Goal: Information Seeking & Learning: Learn about a topic

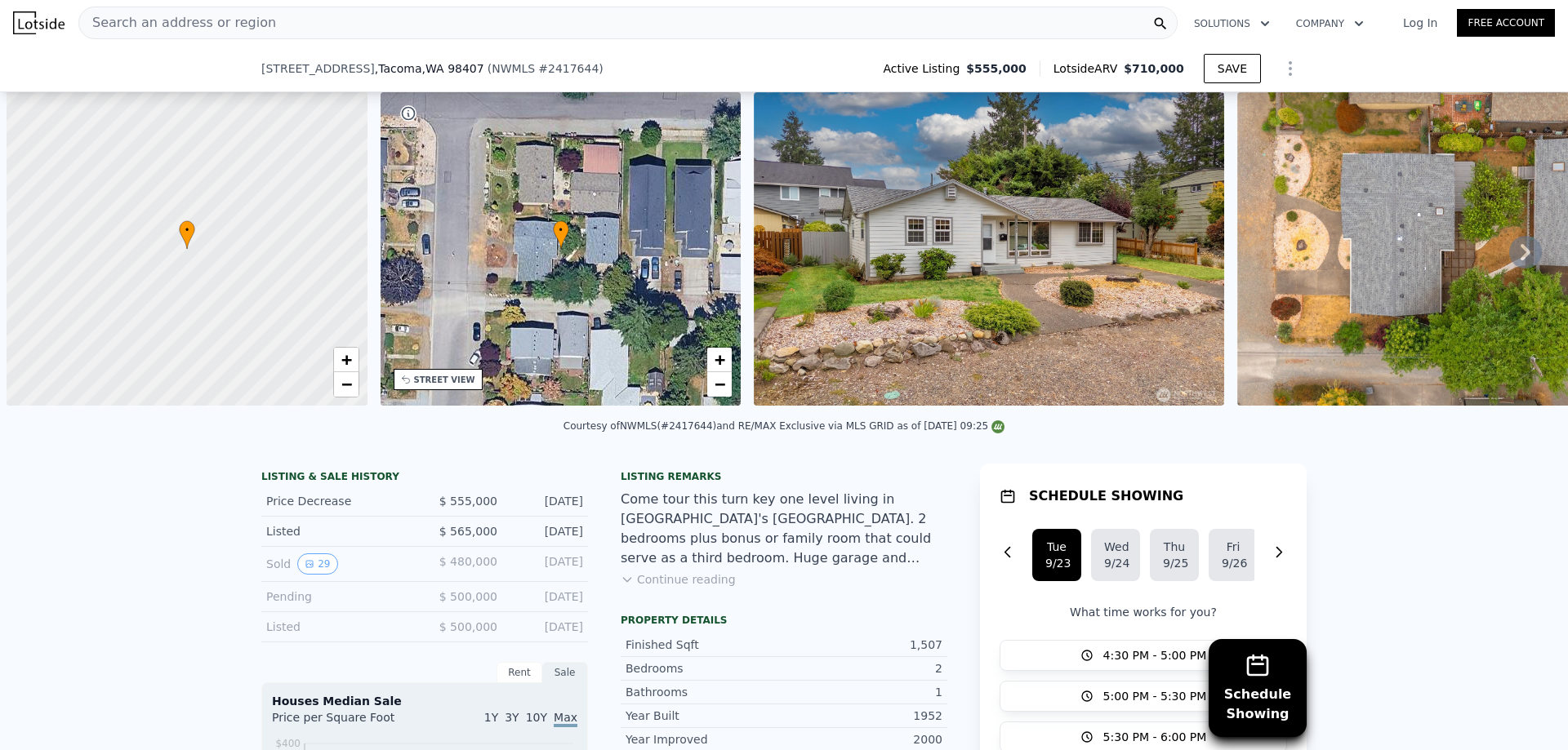
select select "30"
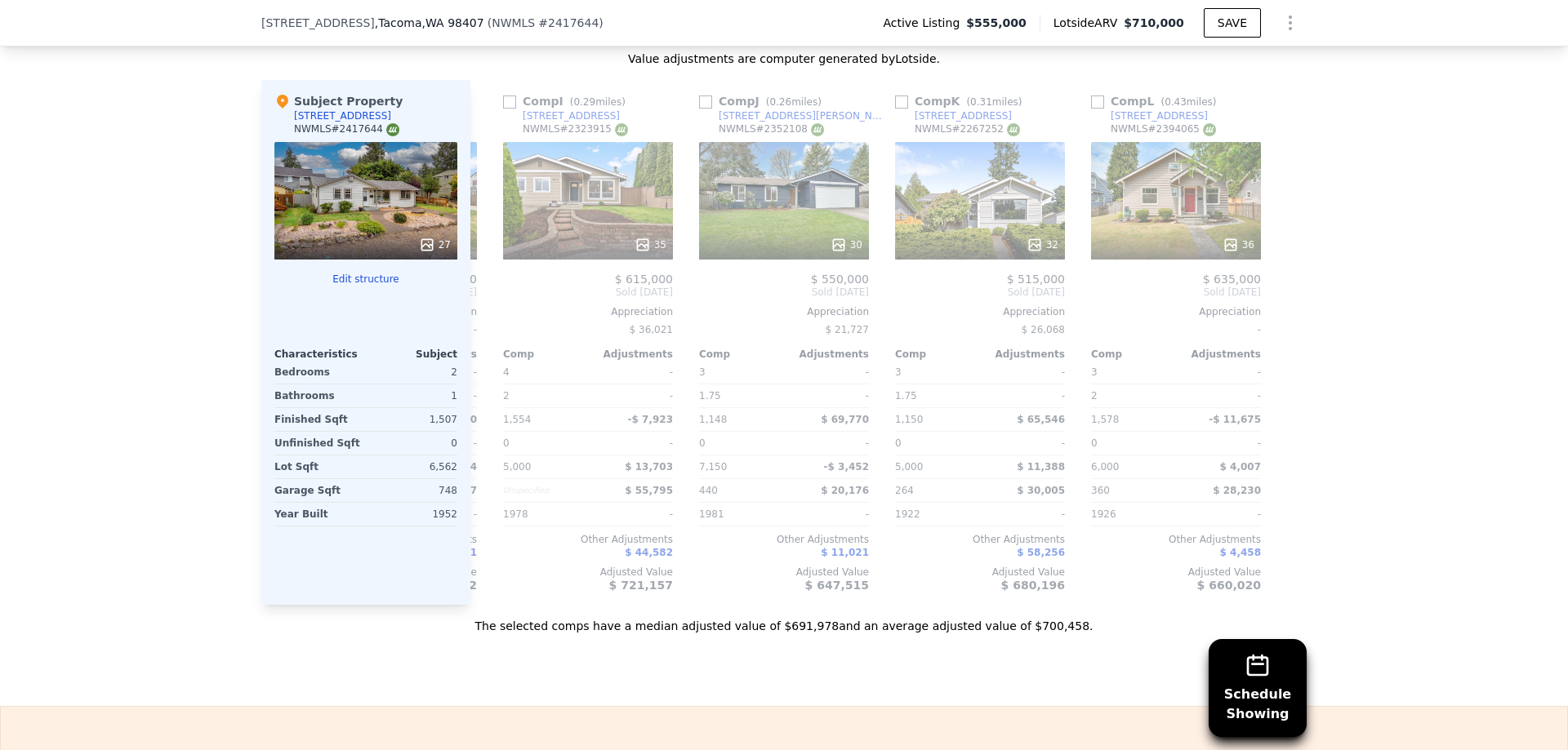
scroll to position [1846, 0]
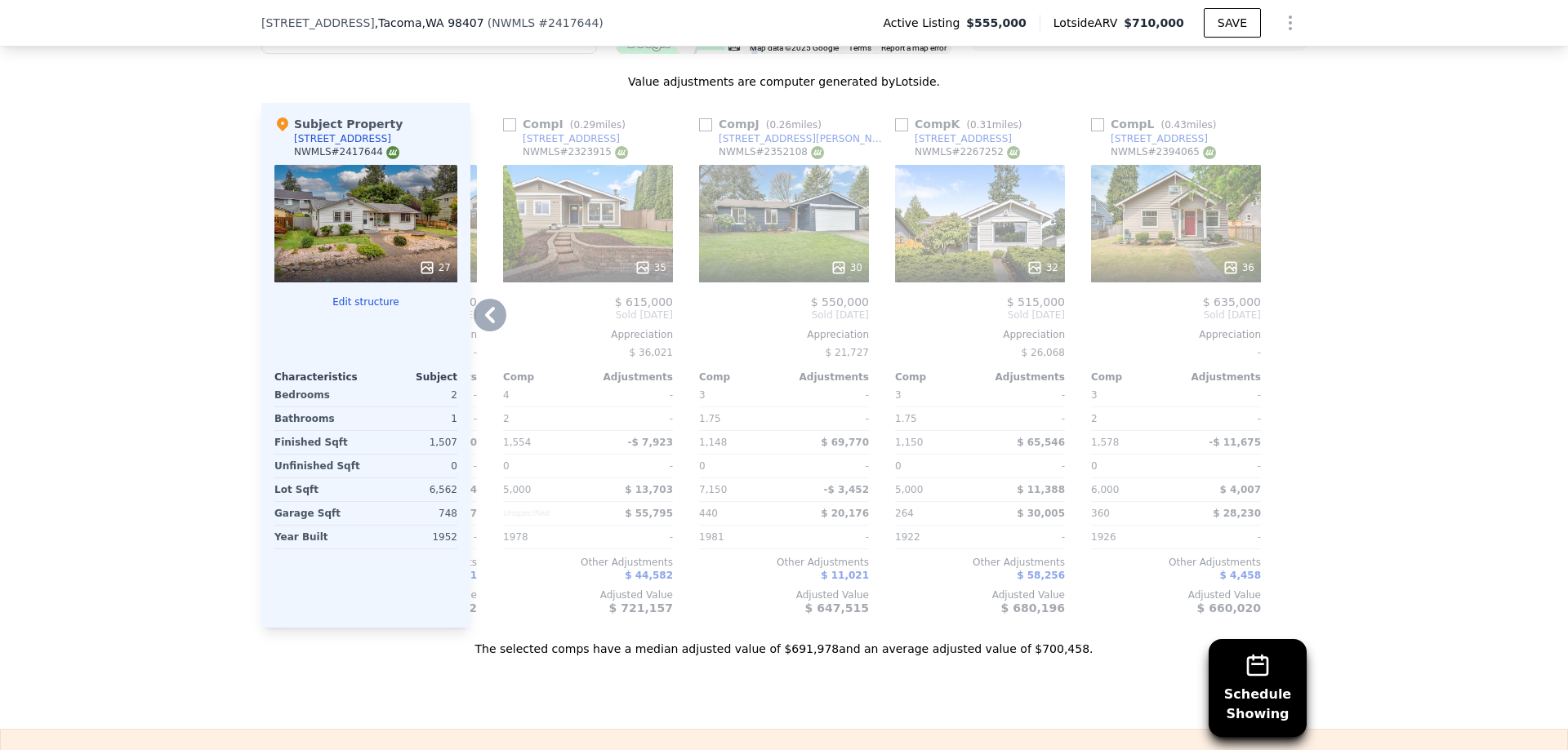
click at [1114, 229] on div "36" at bounding box center [1176, 223] width 170 height 117
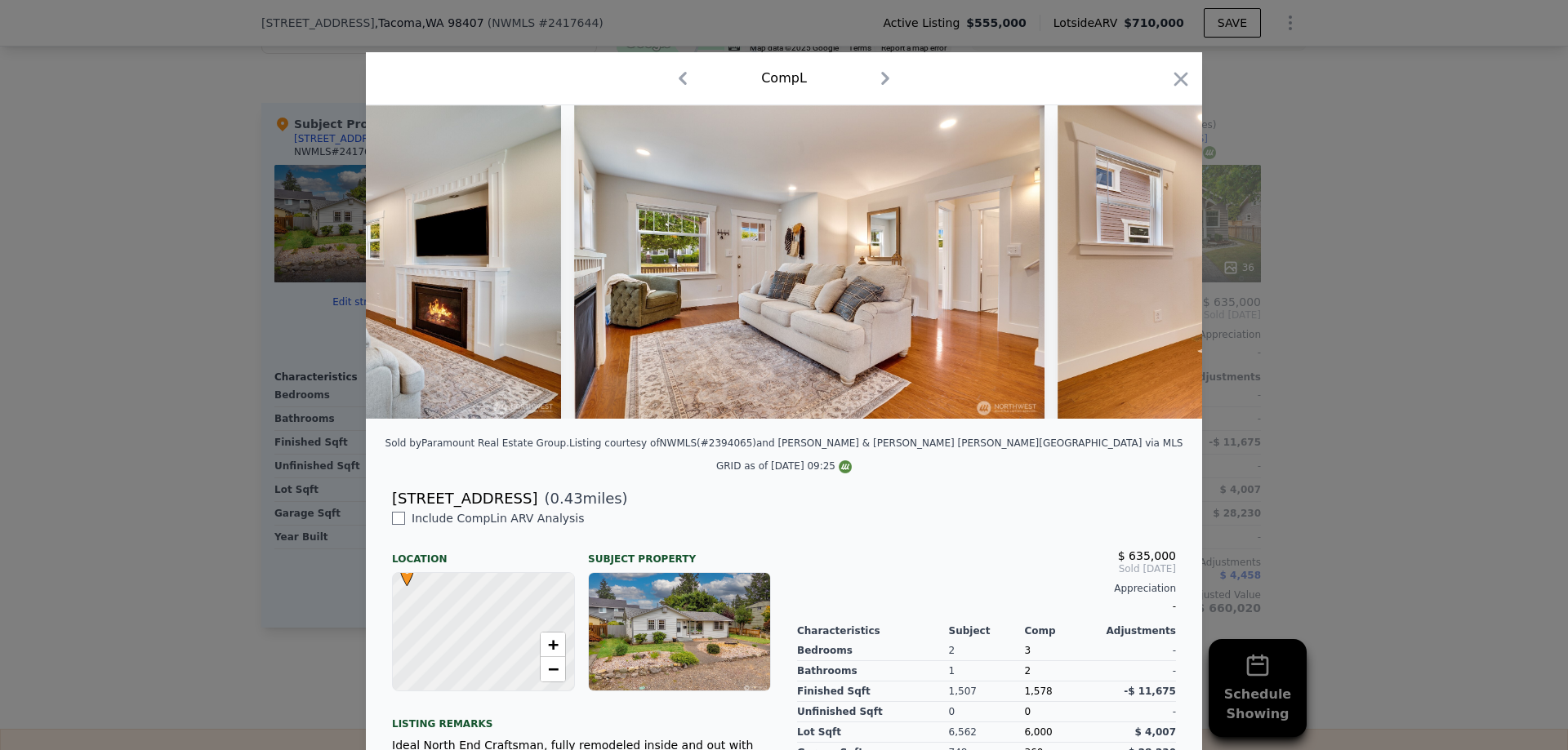
scroll to position [0, 2312]
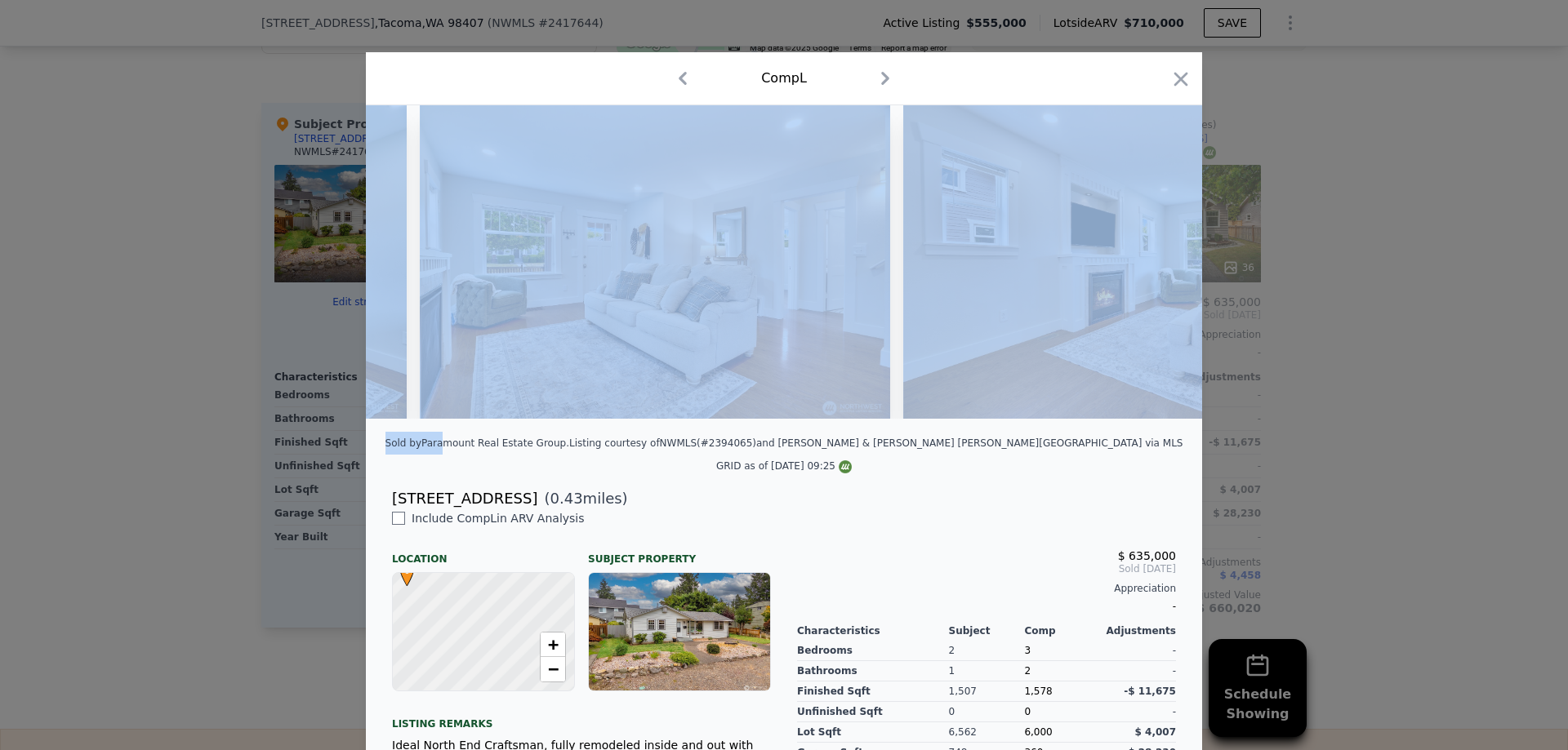
drag, startPoint x: 501, startPoint y: 431, endPoint x: 396, endPoint y: 427, distance: 105.1
click at [378, 428] on div "Sold by Paramount Real Estate Group . Listing courtesy of NWMLS (#2394065) and …" at bounding box center [783, 545] width 836 height 881
click at [414, 436] on div "Sold by Paramount Real Estate Group . Listing courtesy of NWMLS (#2394065) and …" at bounding box center [783, 459] width 836 height 56
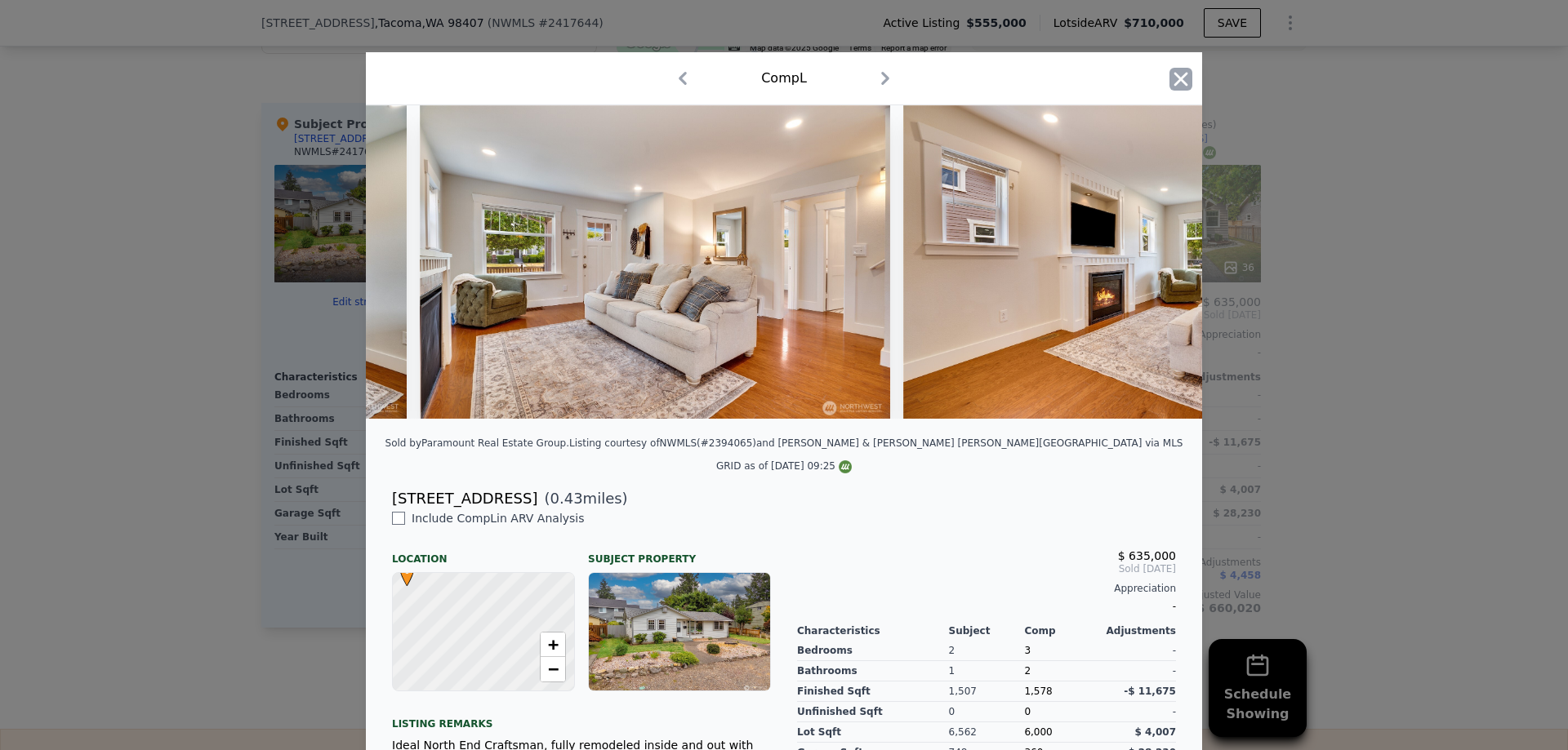
click at [1178, 81] on icon "button" at bounding box center [1181, 79] width 23 height 23
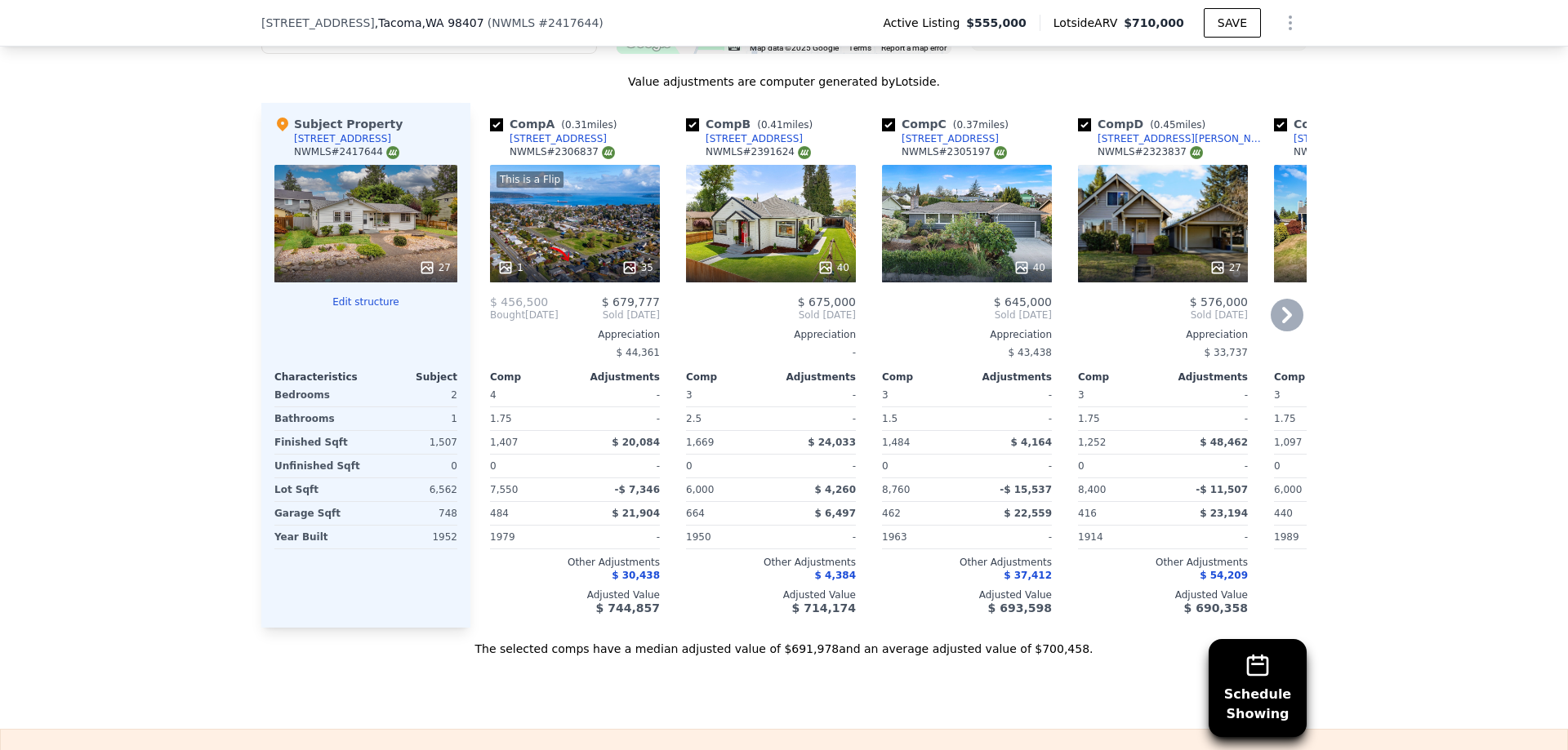
click at [563, 234] on div "This is a Flip 1 35" at bounding box center [575, 223] width 170 height 117
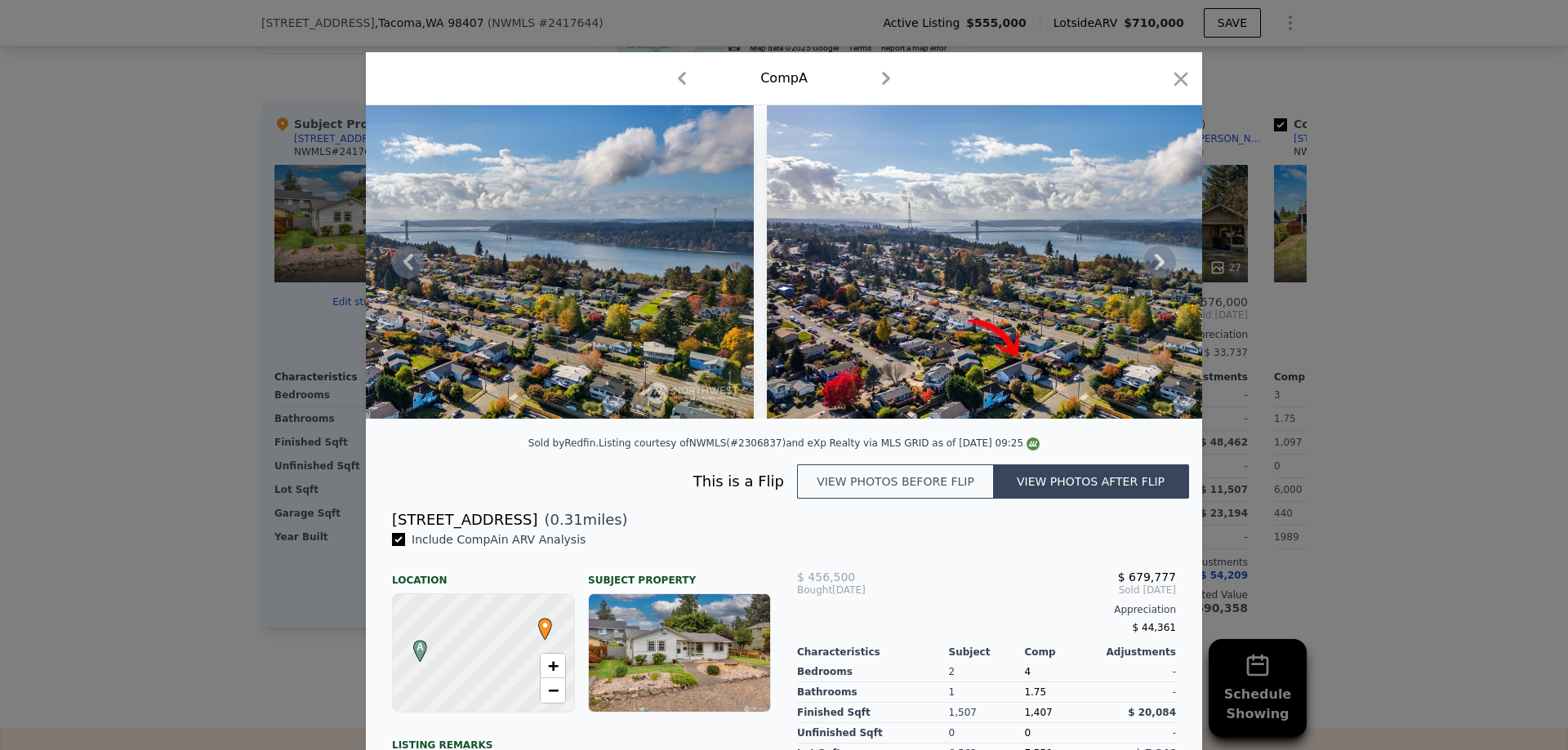
scroll to position [0, 16831]
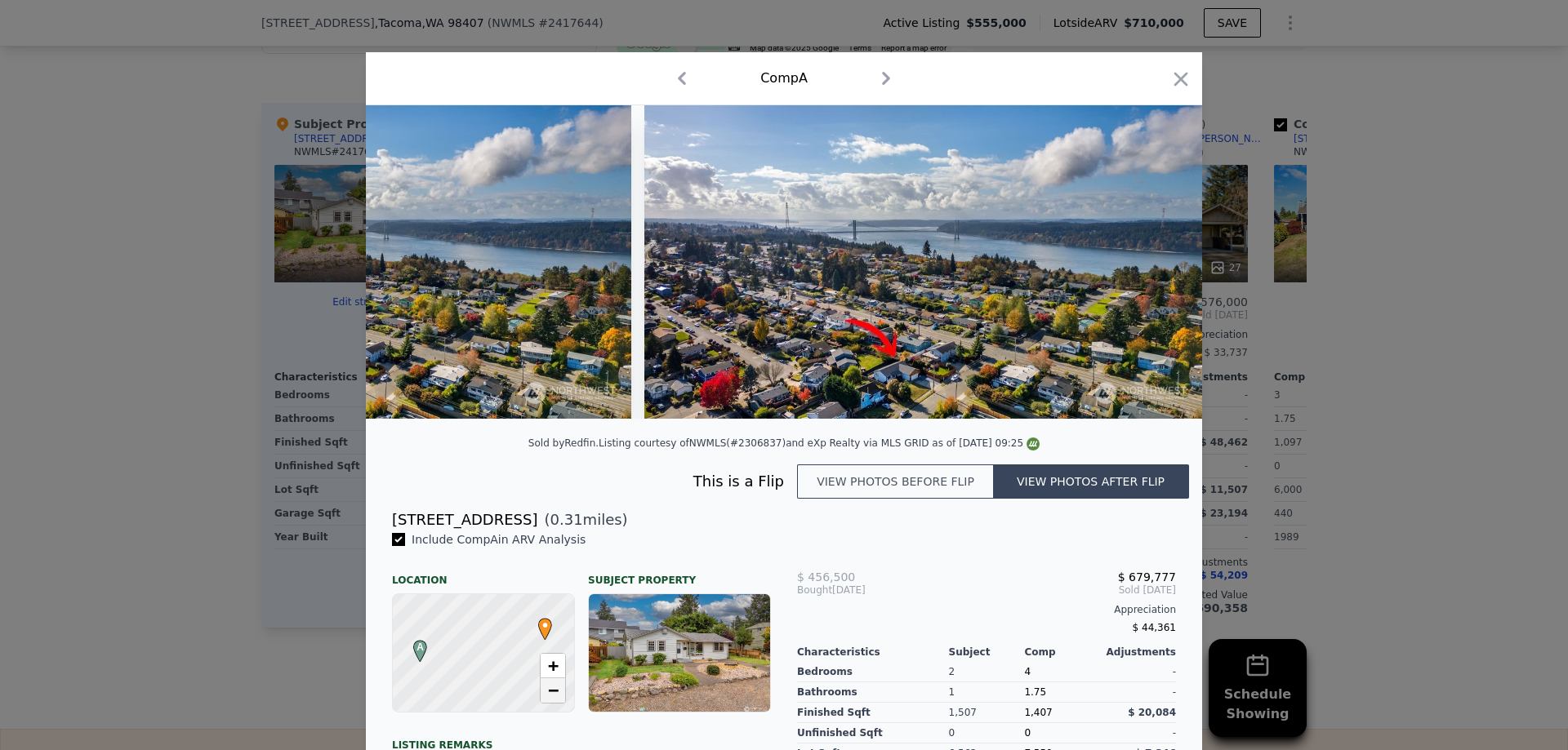
click at [552, 693] on span "−" at bounding box center [554, 690] width 11 height 20
click at [552, 667] on span "+" at bounding box center [554, 665] width 11 height 20
click at [551, 697] on span "−" at bounding box center [554, 690] width 11 height 20
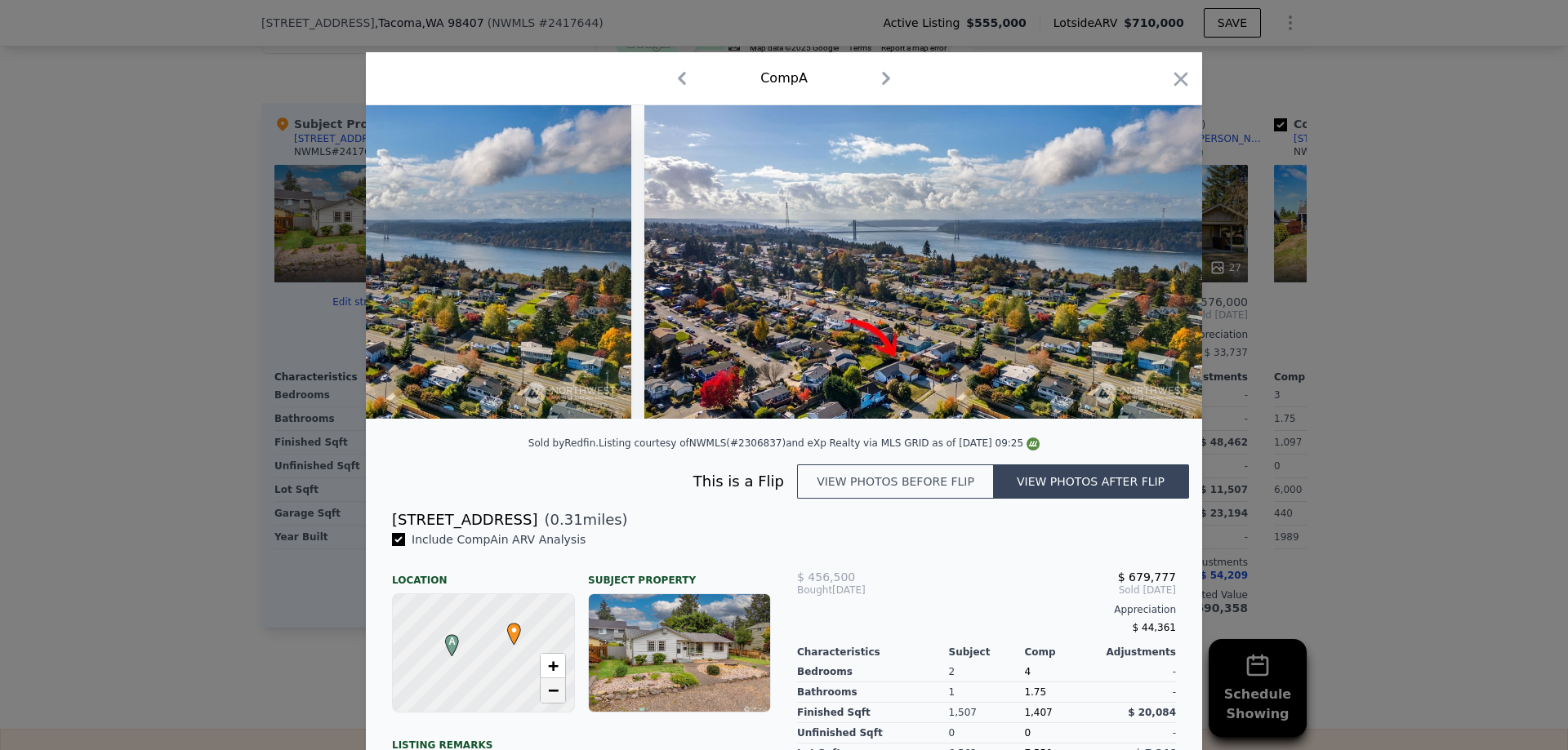
click at [551, 697] on span "−" at bounding box center [554, 690] width 11 height 20
click at [1182, 79] on icon "button" at bounding box center [1181, 79] width 14 height 14
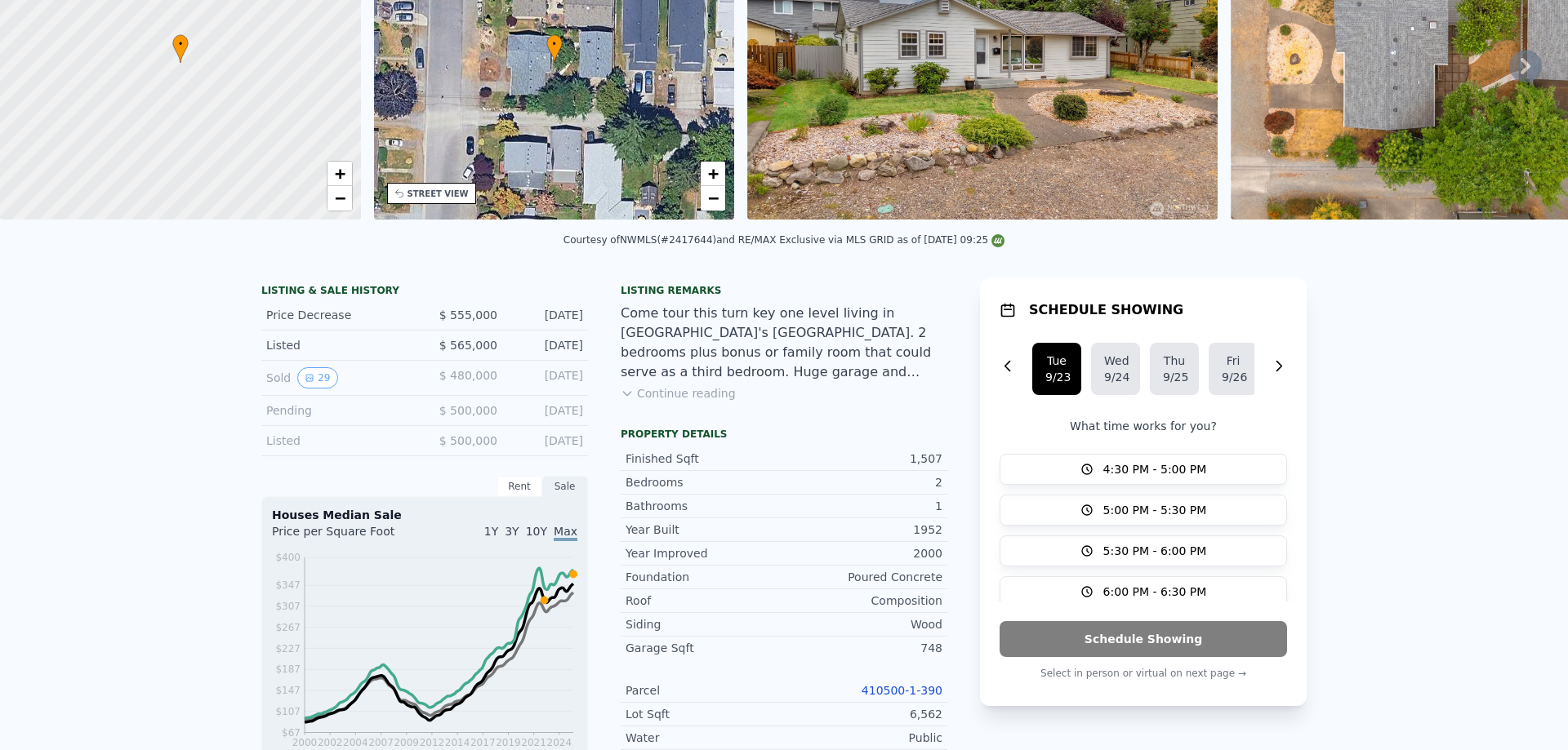
scroll to position [5, 0]
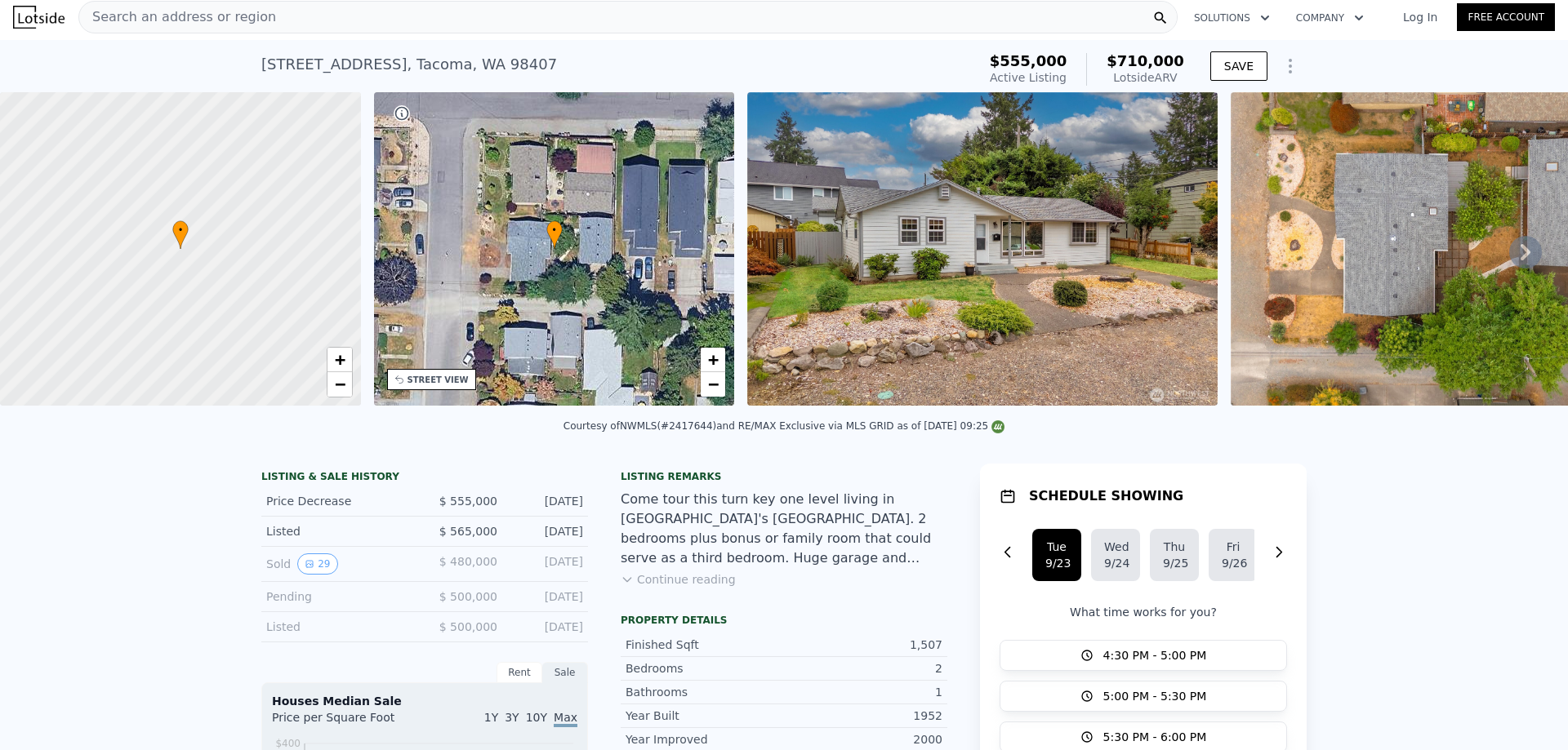
drag, startPoint x: 117, startPoint y: 412, endPoint x: 162, endPoint y: 410, distance: 45.0
click at [162, 412] on div "Courtesy of NWMLS (#2417644) and RE/MAX Exclusive via MLS GRID as of [DATE] 09:…" at bounding box center [784, 431] width 1568 height 39
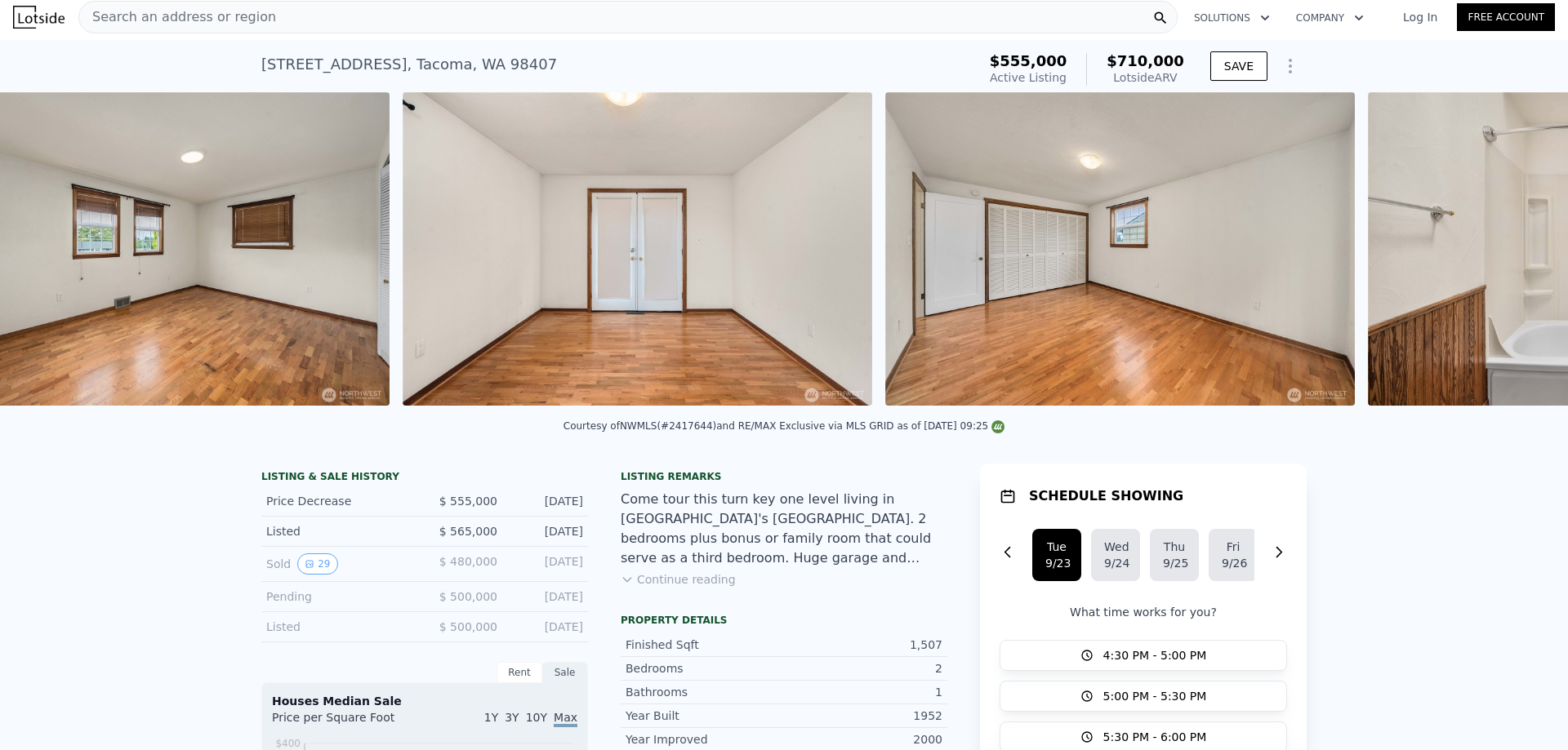
scroll to position [0, 7508]
